Goal: Transaction & Acquisition: Purchase product/service

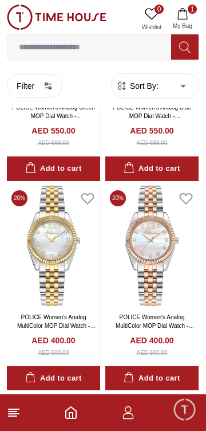
scroll to position [790, 0]
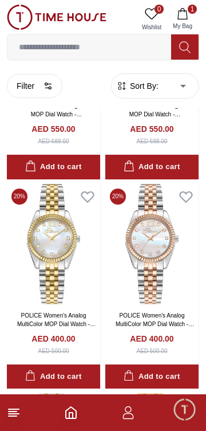
click at [165, 260] on img at bounding box center [151, 244] width 93 height 120
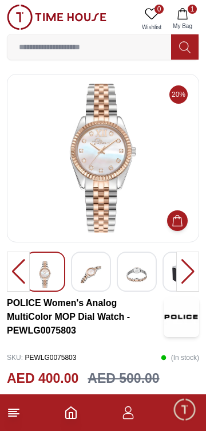
click at [162, 198] on img at bounding box center [103, 158] width 173 height 149
click at [109, 201] on img at bounding box center [103, 158] width 173 height 149
click at [128, 205] on img at bounding box center [103, 158] width 173 height 149
click at [104, 177] on img at bounding box center [103, 158] width 173 height 149
click at [109, 178] on img at bounding box center [103, 158] width 173 height 149
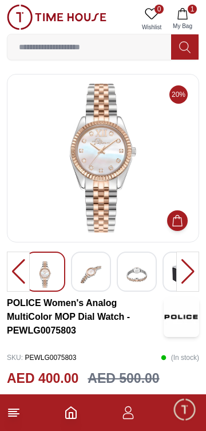
click at [111, 175] on img at bounding box center [103, 158] width 173 height 149
click at [104, 185] on img at bounding box center [103, 158] width 173 height 149
click at [94, 277] on img at bounding box center [91, 274] width 21 height 26
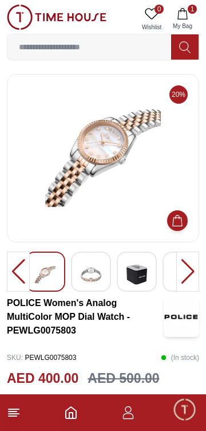
click at [54, 272] on img at bounding box center [45, 274] width 21 height 26
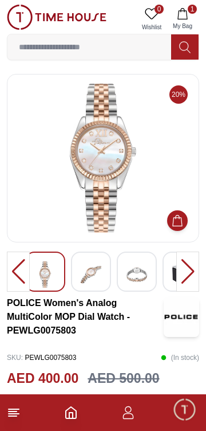
click at [151, 203] on img at bounding box center [103, 158] width 173 height 149
click at [182, 226] on icon "Add to Cart" at bounding box center [178, 220] width 10 height 11
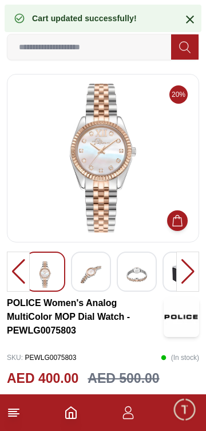
click at [135, 214] on img at bounding box center [103, 158] width 173 height 149
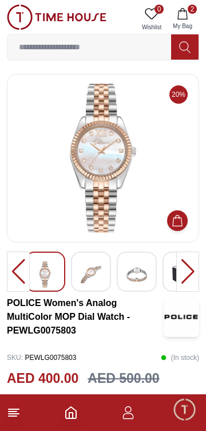
click at [144, 211] on img at bounding box center [103, 158] width 173 height 149
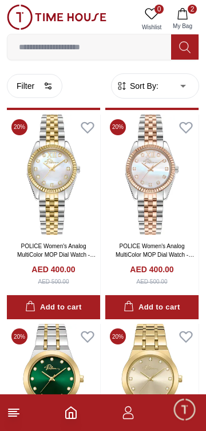
scroll to position [858, 0]
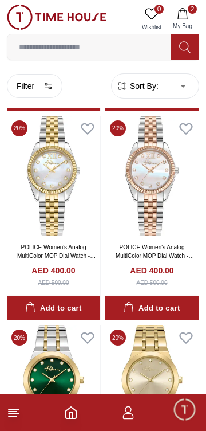
click at [155, 202] on img at bounding box center [151, 176] width 93 height 120
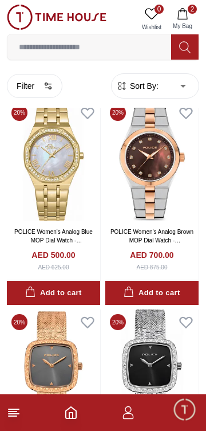
scroll to position [1294, 0]
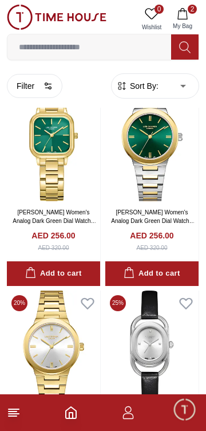
scroll to position [3872, 0]
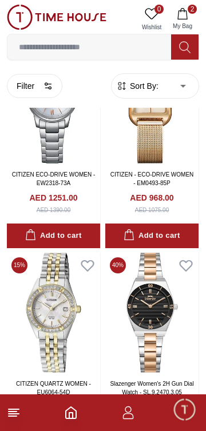
scroll to position [5979, 0]
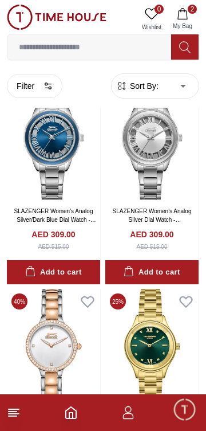
scroll to position [8068, 0]
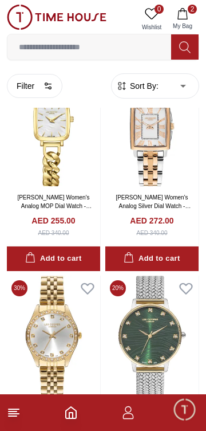
scroll to position [9498, 0]
